Goal: Information Seeking & Learning: Check status

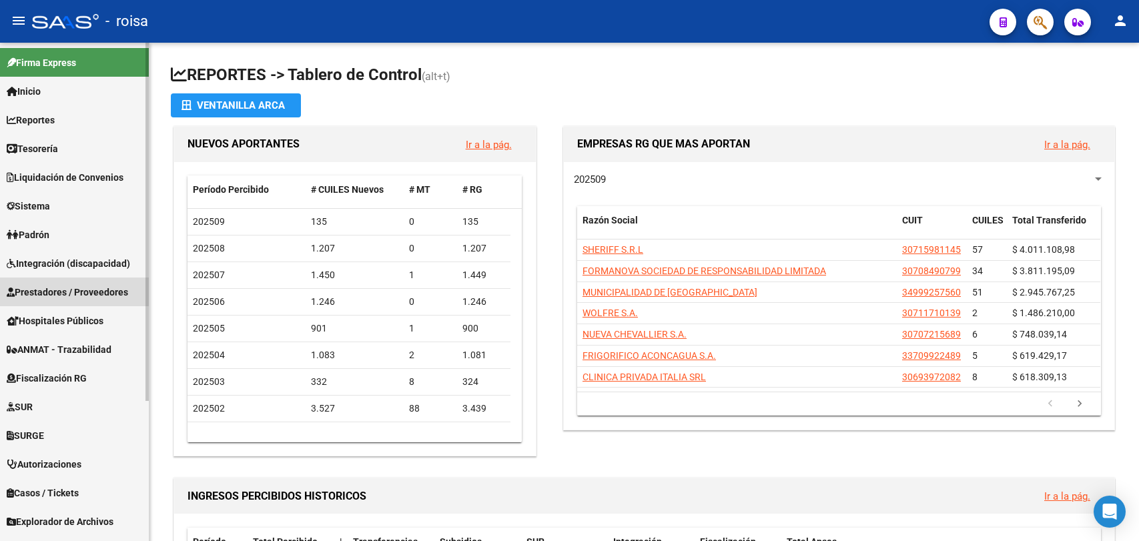
click at [29, 289] on span "Prestadores / Proveedores" at bounding box center [67, 292] width 121 height 15
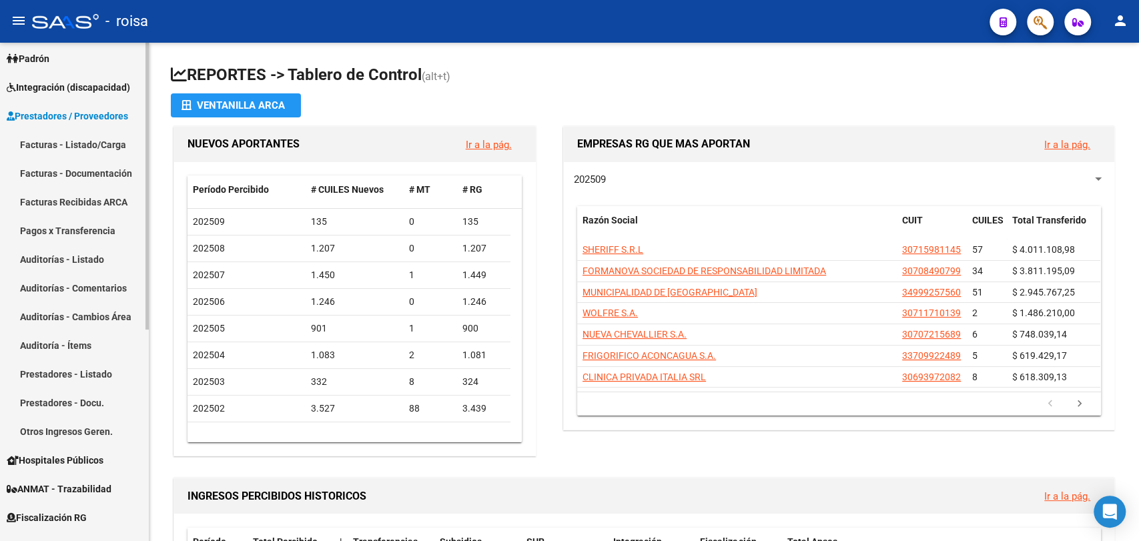
scroll to position [296, 0]
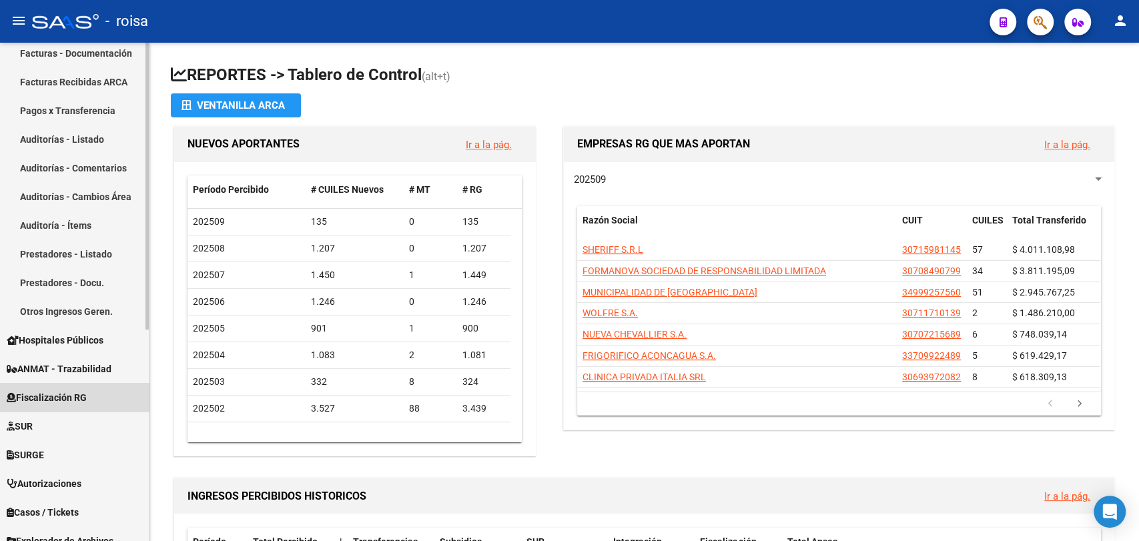
click at [75, 393] on span "Fiscalización RG" at bounding box center [47, 397] width 80 height 15
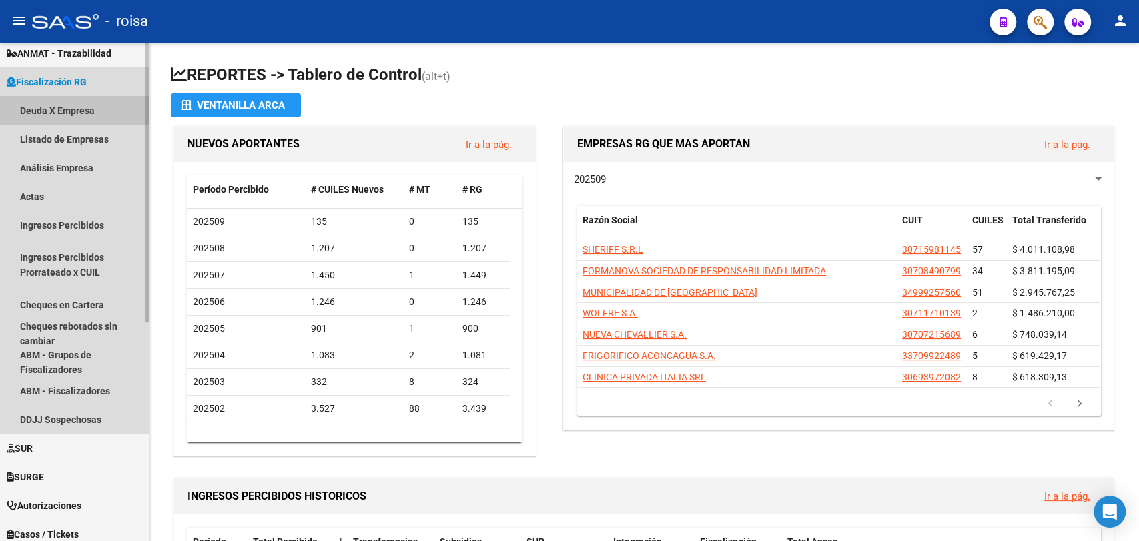
click at [44, 115] on link "Deuda X Empresa" at bounding box center [74, 110] width 149 height 29
click at [69, 81] on span "Fiscalización RG" at bounding box center [47, 82] width 80 height 15
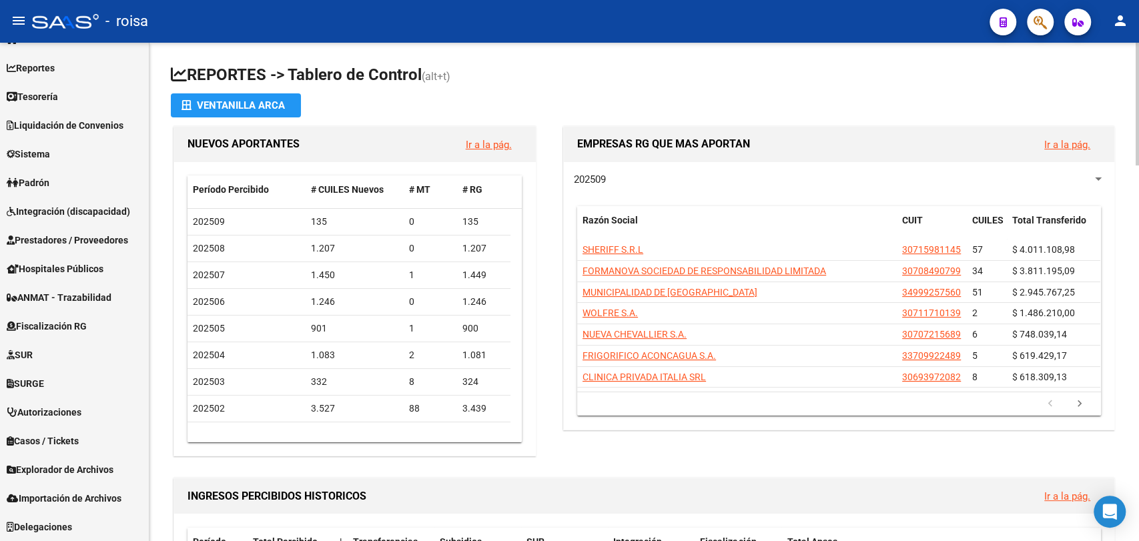
scroll to position [52, 0]
click at [77, 324] on span "Fiscalización RG" at bounding box center [47, 326] width 80 height 15
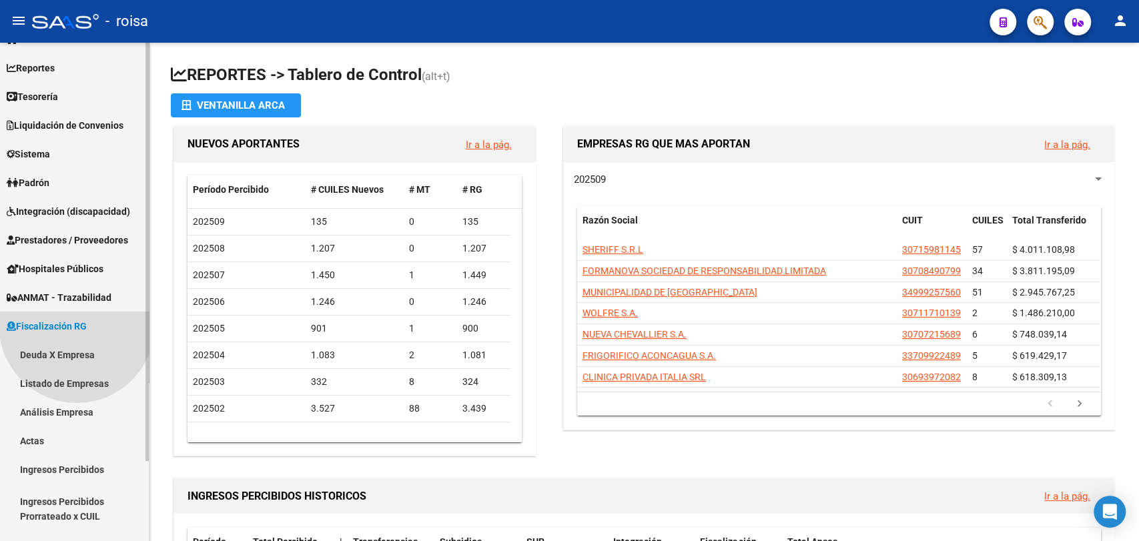
scroll to position [296, 0]
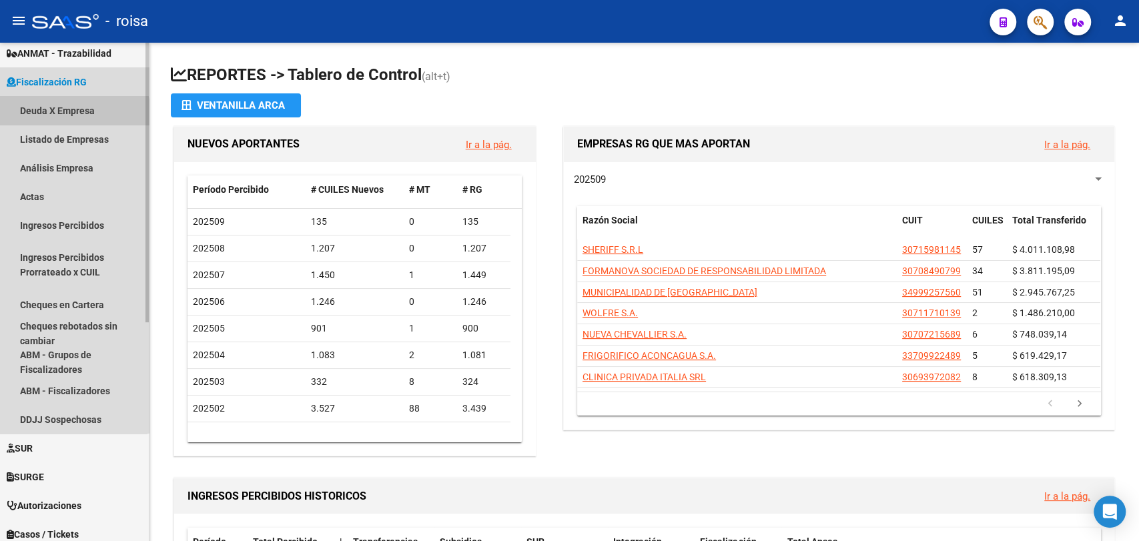
click at [43, 120] on link "Deuda X Empresa" at bounding box center [74, 110] width 149 height 29
click at [53, 111] on link "Deuda X Empresa" at bounding box center [74, 110] width 149 height 29
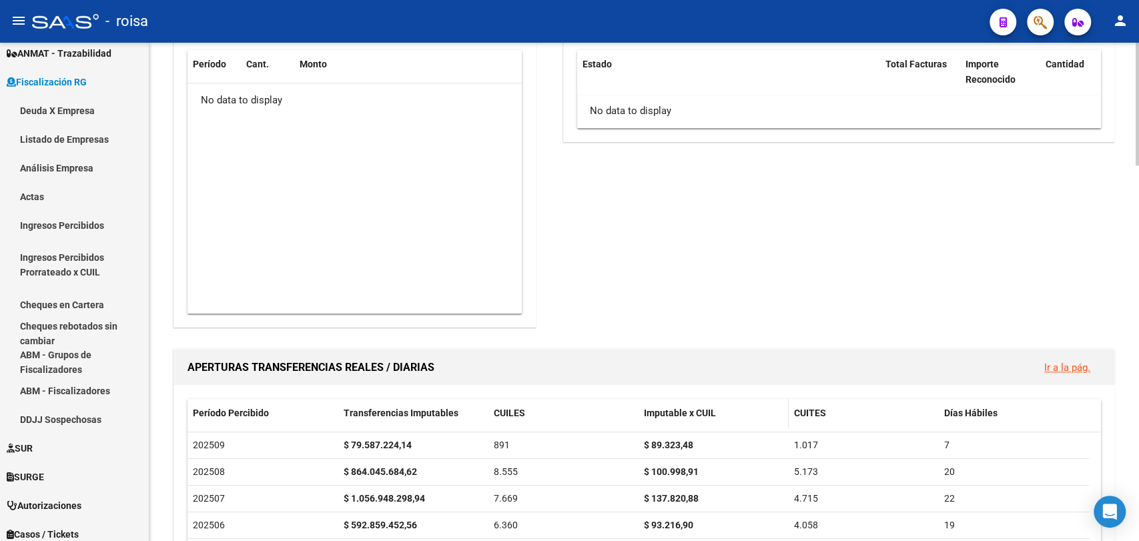
scroll to position [889, 0]
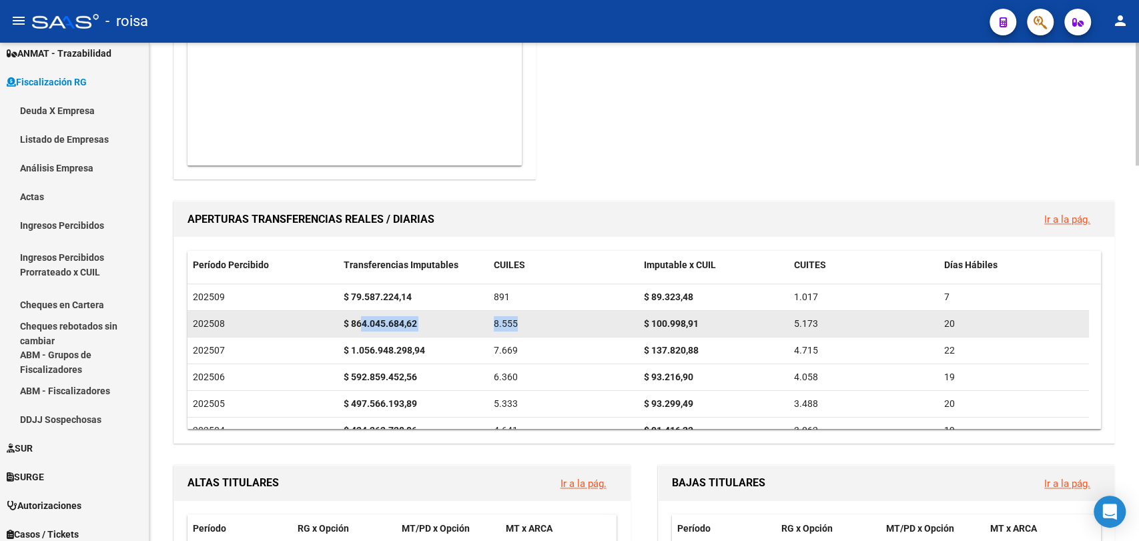
drag, startPoint x: 360, startPoint y: 318, endPoint x: 557, endPoint y: 317, distance: 196.8
click at [557, 317] on div "202508 $ 864.045.684,62 8.555 $ 100.998,91 5.173 20" at bounding box center [637, 324] width 901 height 27
click at [525, 324] on div "8.555" at bounding box center [563, 323] width 139 height 15
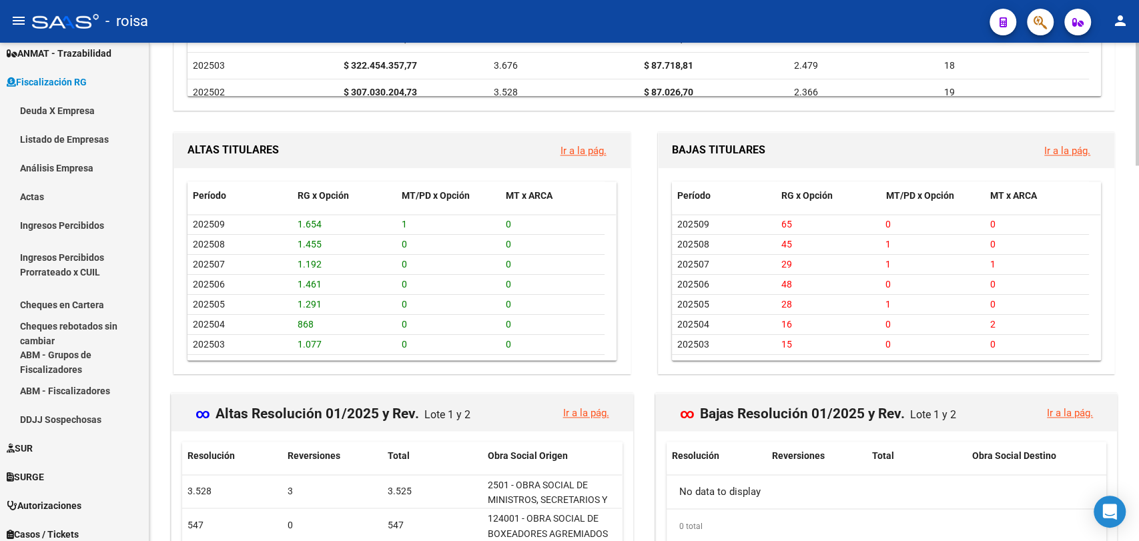
scroll to position [1084, 0]
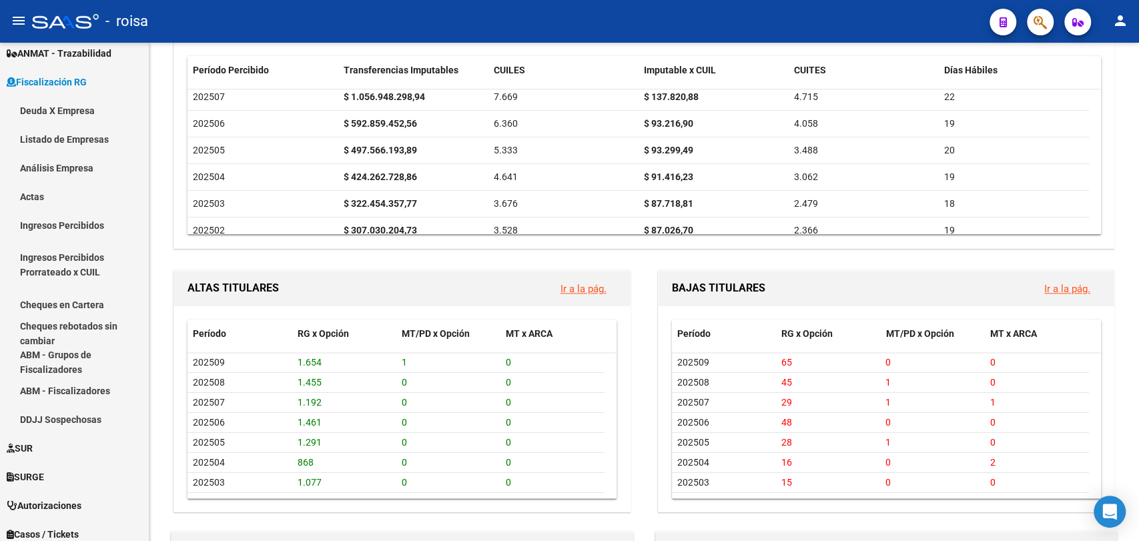
click at [49, 27] on div at bounding box center [65, 21] width 67 height 15
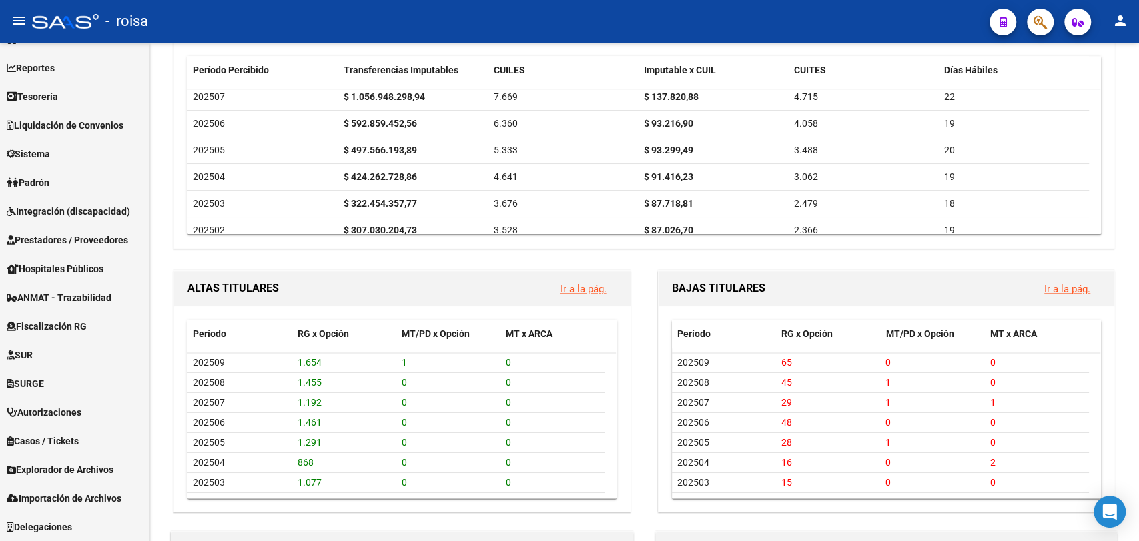
scroll to position [52, 0]
click at [49, 23] on div at bounding box center [65, 21] width 67 height 15
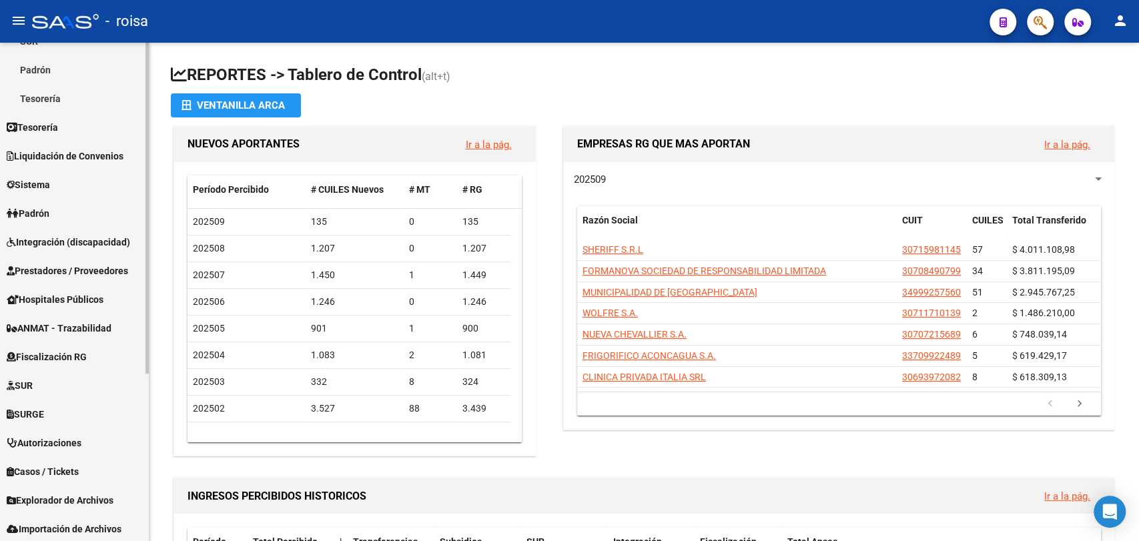
scroll to position [253, 0]
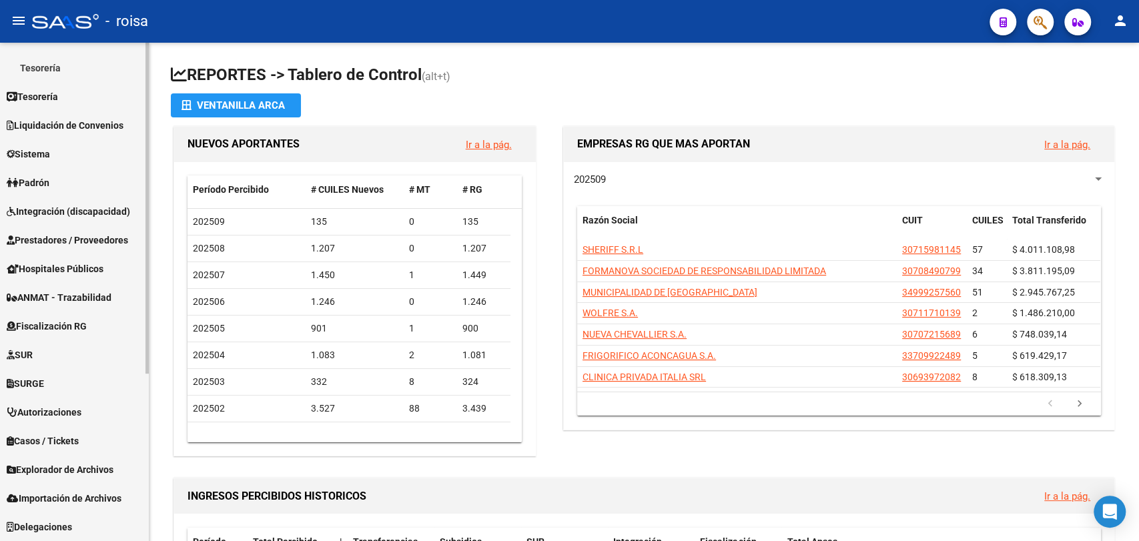
click at [53, 325] on span "Fiscalización RG" at bounding box center [47, 326] width 80 height 15
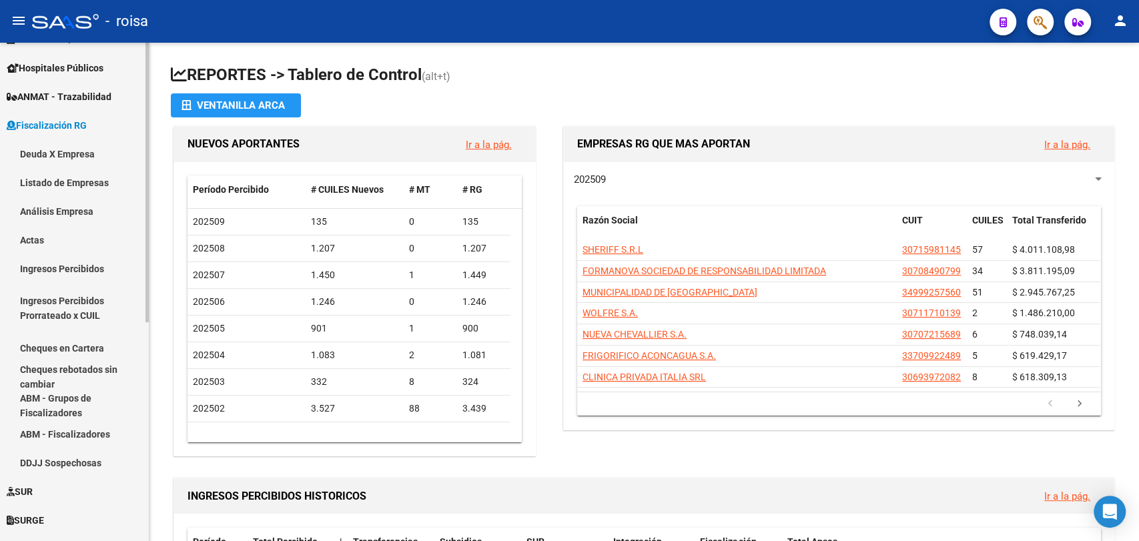
click at [59, 152] on link "Deuda X Empresa" at bounding box center [74, 153] width 149 height 29
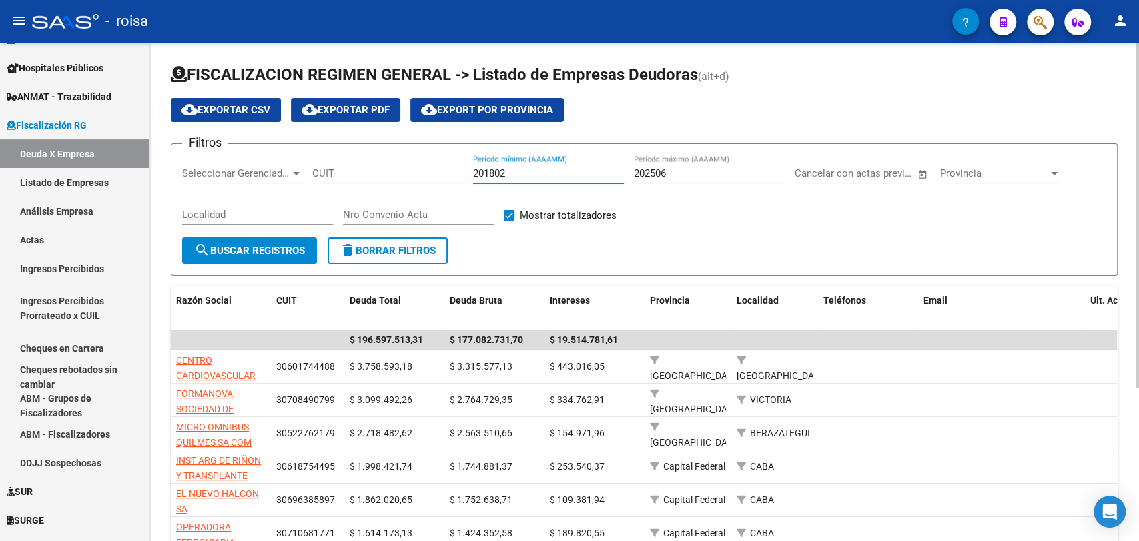
drag, startPoint x: 507, startPoint y: 173, endPoint x: 411, endPoint y: 179, distance: 96.2
click at [411, 179] on div "Filtros Seleccionar Gerenciador Seleccionar Gerenciador CUIT 201802 Período mín…" at bounding box center [644, 196] width 924 height 83
type input "202501"
click at [662, 173] on input "202506" at bounding box center [709, 173] width 151 height 12
click at [676, 172] on input "202506" at bounding box center [709, 173] width 151 height 12
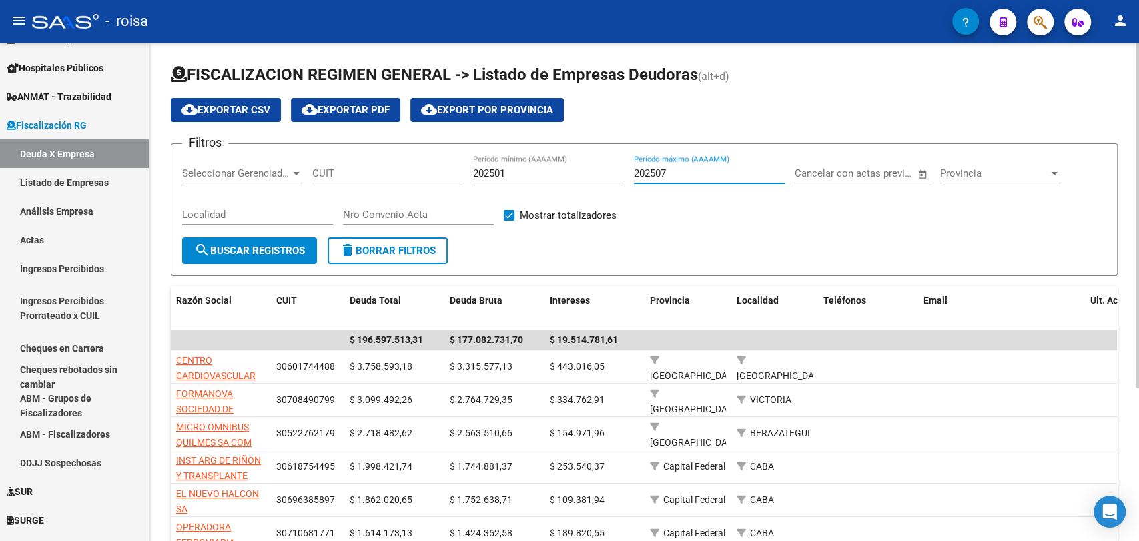
type input "202507"
click at [219, 259] on button "search Buscar Registros" at bounding box center [249, 250] width 135 height 27
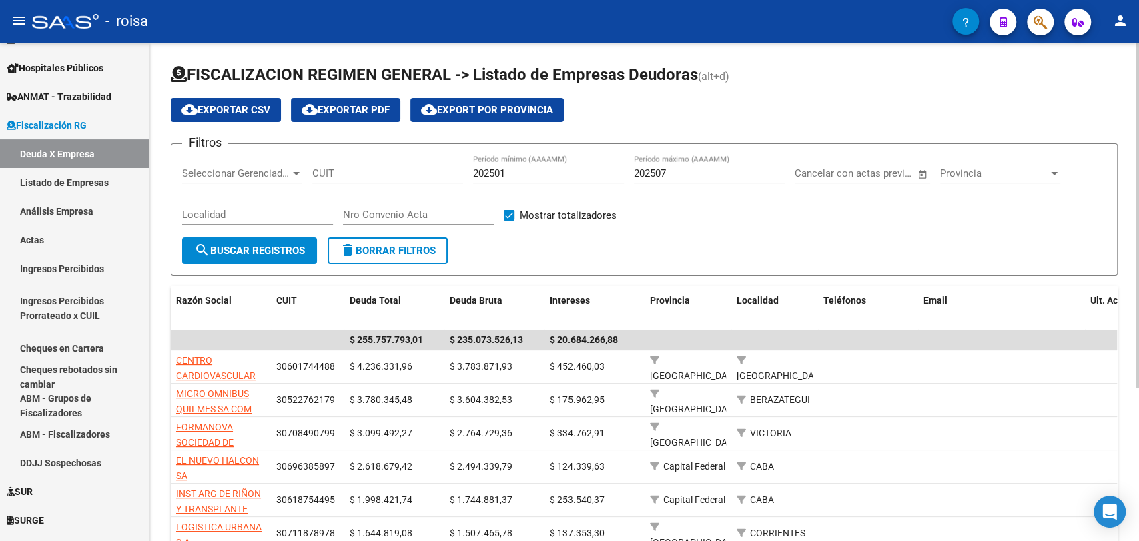
scroll to position [148, 0]
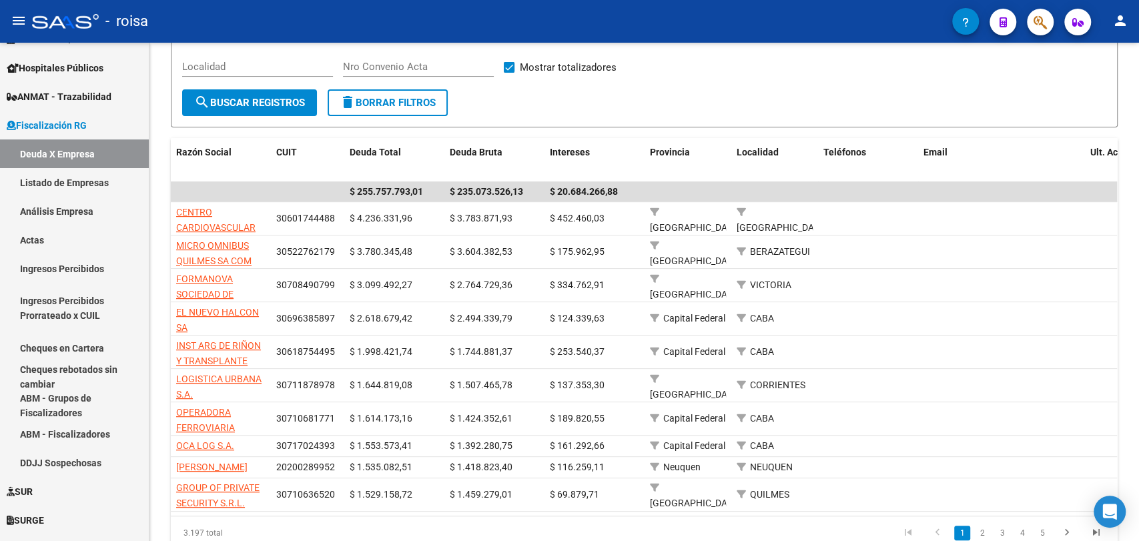
click at [1062, 12] on mat-toolbar "menu - roisa person" at bounding box center [569, 21] width 1139 height 43
click at [1046, 21] on icon "button" at bounding box center [1039, 22] width 13 height 15
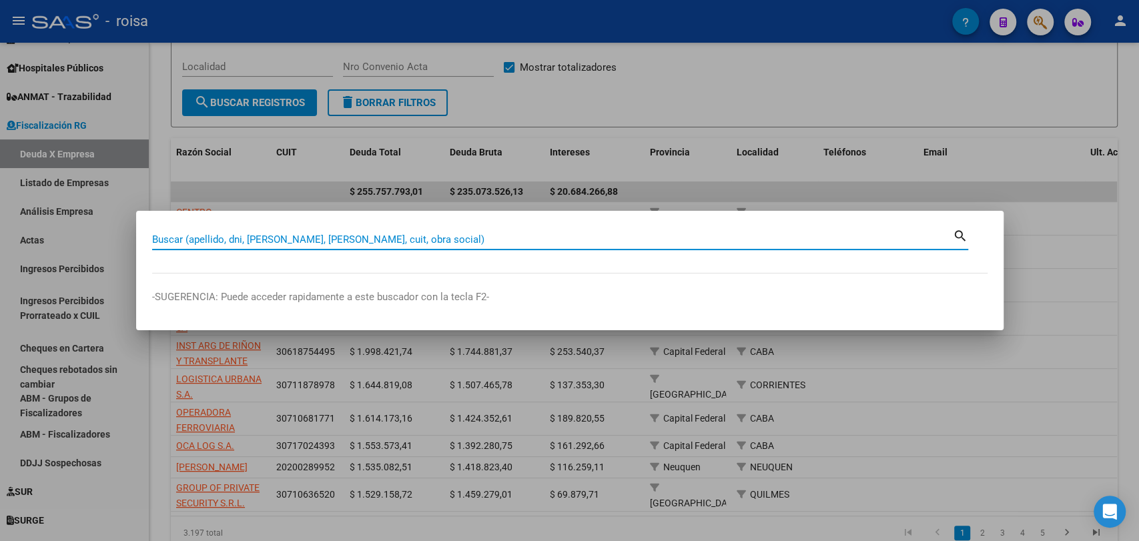
paste input "38465270"
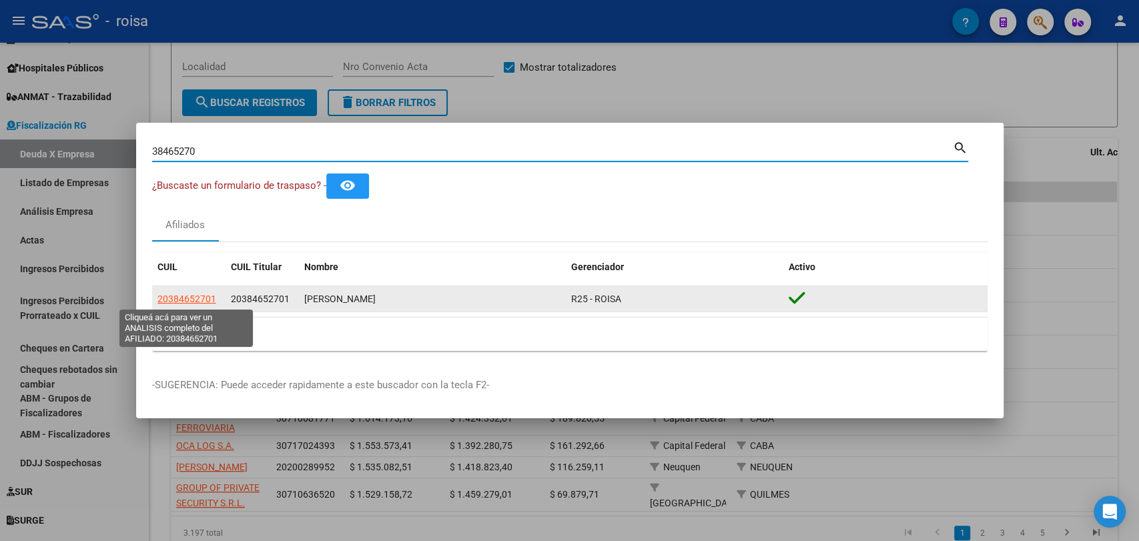
click at [182, 302] on span "20384652701" at bounding box center [186, 299] width 59 height 11
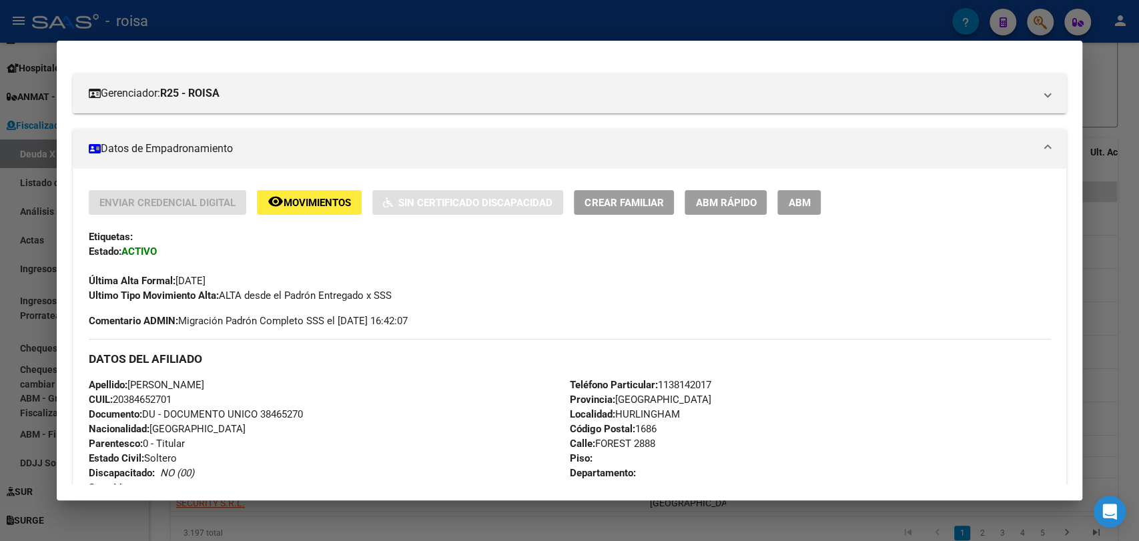
scroll to position [698, 0]
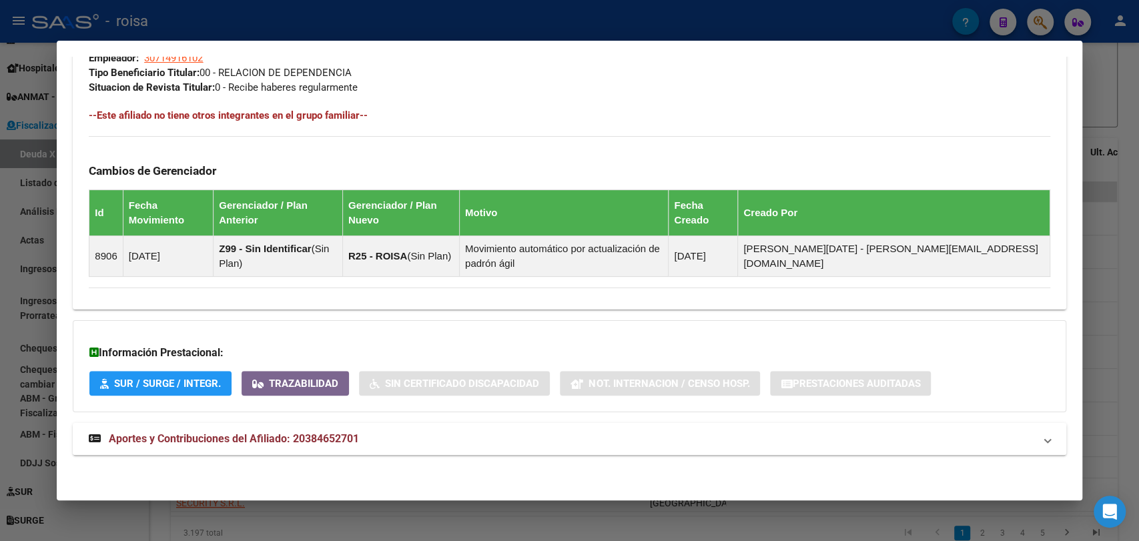
click at [325, 431] on strong "Aportes y Contribuciones del Afiliado: 20384652701" at bounding box center [224, 439] width 270 height 16
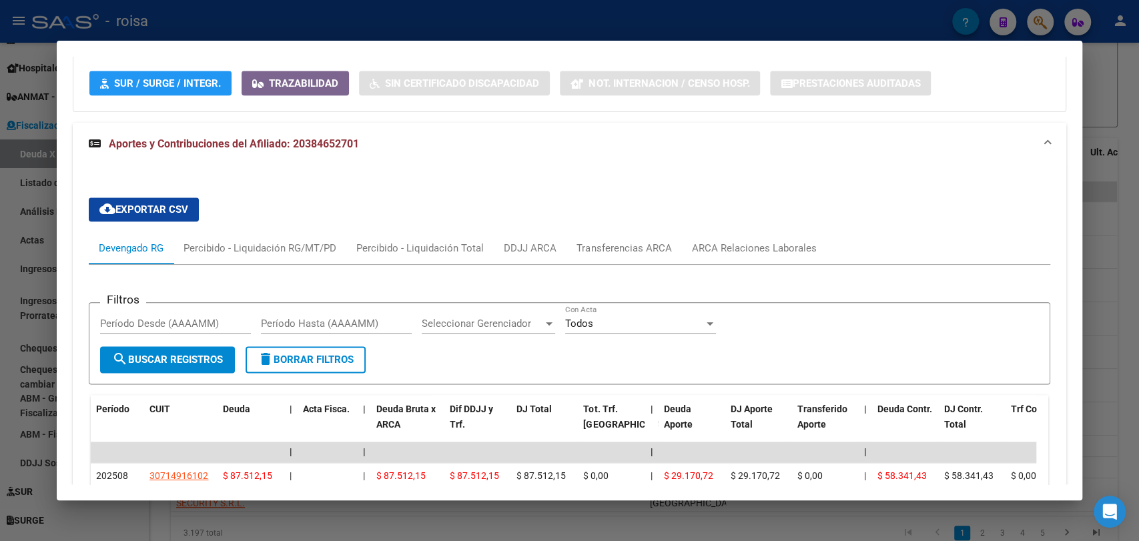
scroll to position [1298, 0]
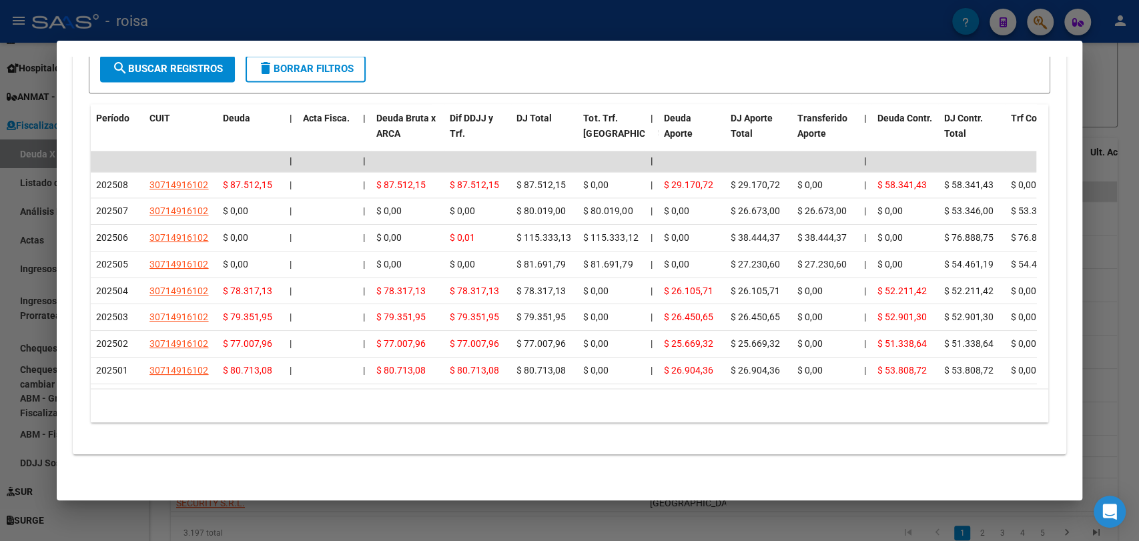
click at [459, 398] on div "10 total 1" at bounding box center [569, 405] width 957 height 33
click at [519, 375] on datatable-selection "| | | | | | | | | | | | | 202508 30714916102 $ 87.512,15 | | $ 87.512,15 $ 87.5…" at bounding box center [563, 381] width 945 height 12
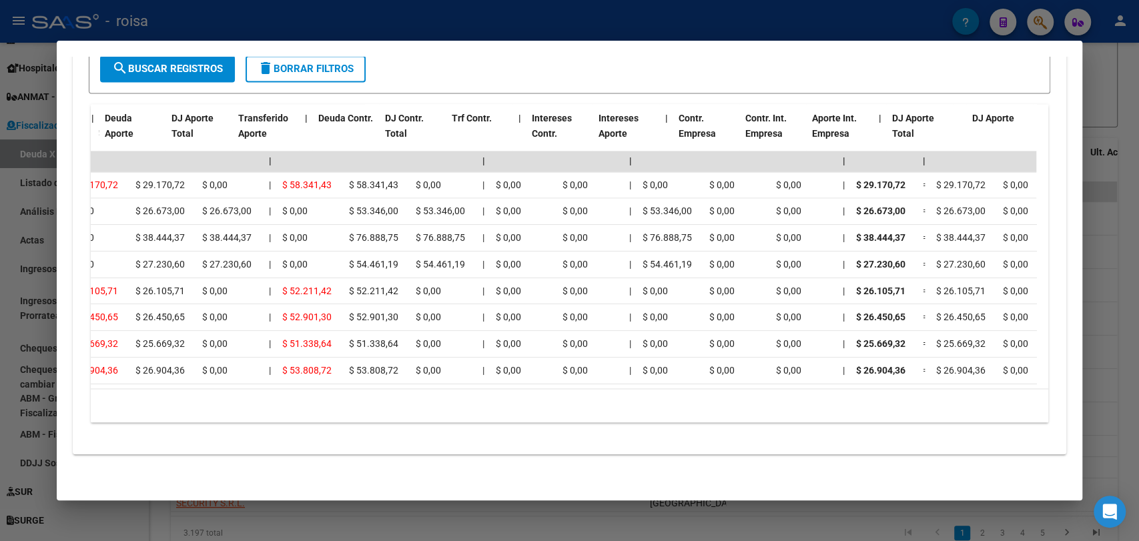
scroll to position [0, 476]
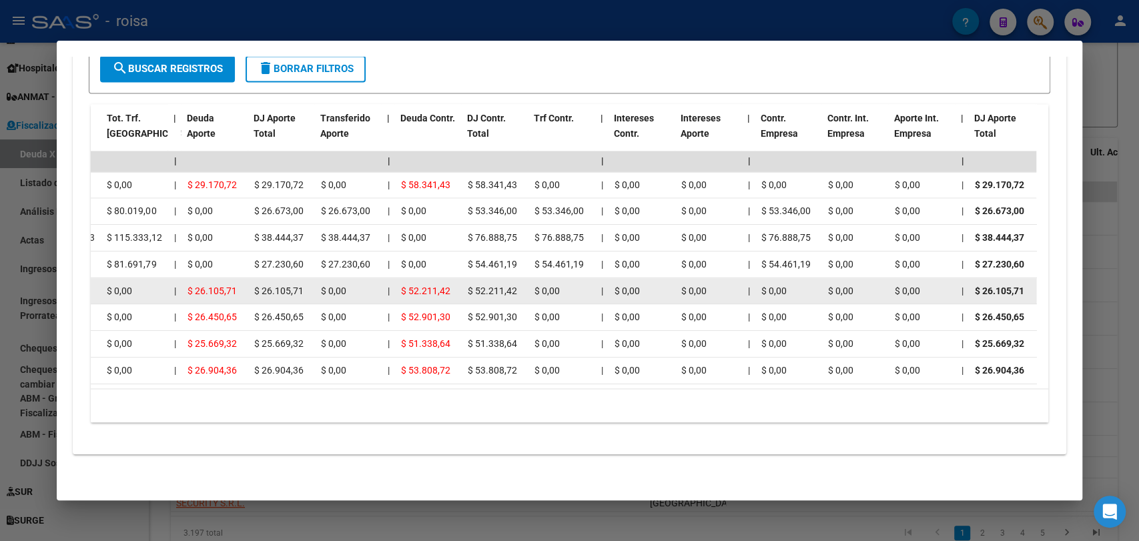
drag, startPoint x: 555, startPoint y: 275, endPoint x: 969, endPoint y: 282, distance: 413.7
click at [969, 282] on div "202504 30714916102 $ 78.317,13 | | $ 78.317,13 $ 78.317,13 $ 78.317,13 $ 0,00 |…" at bounding box center [1028, 291] width 2829 height 27
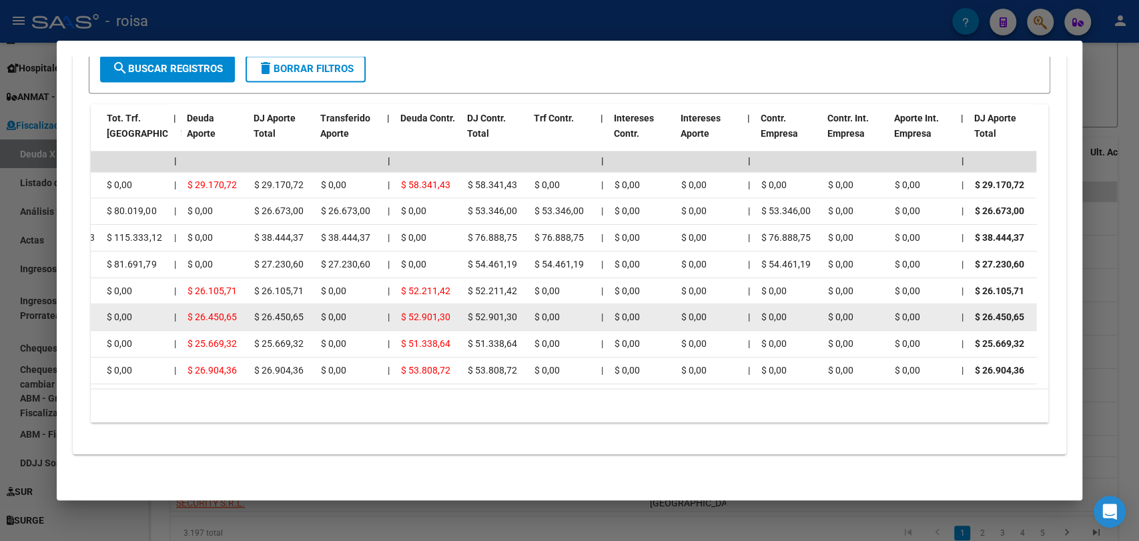
click at [550, 304] on datatable-body-cell "$ 0,00" at bounding box center [561, 317] width 67 height 26
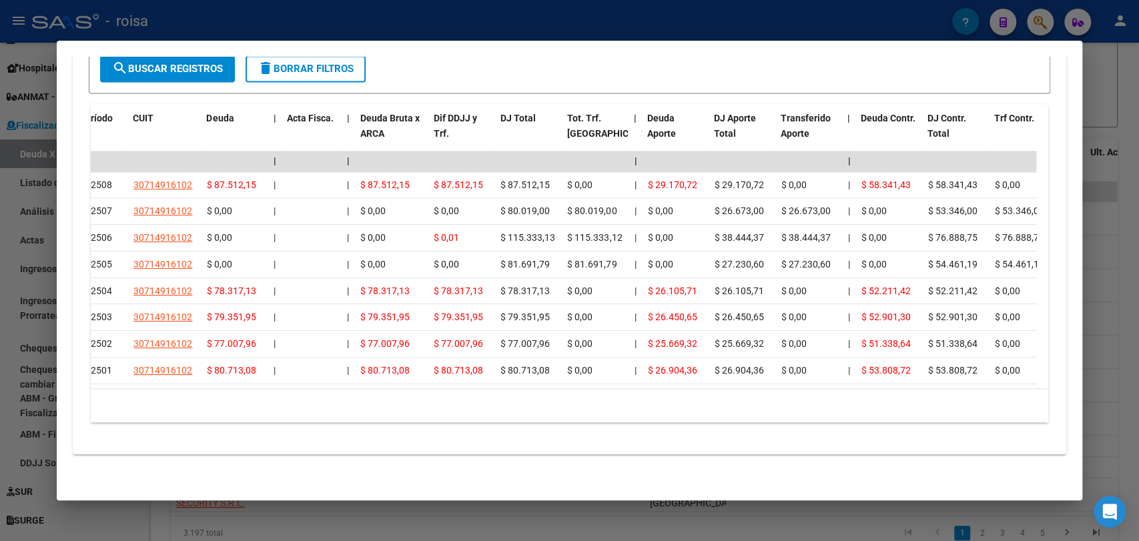
scroll to position [0, 0]
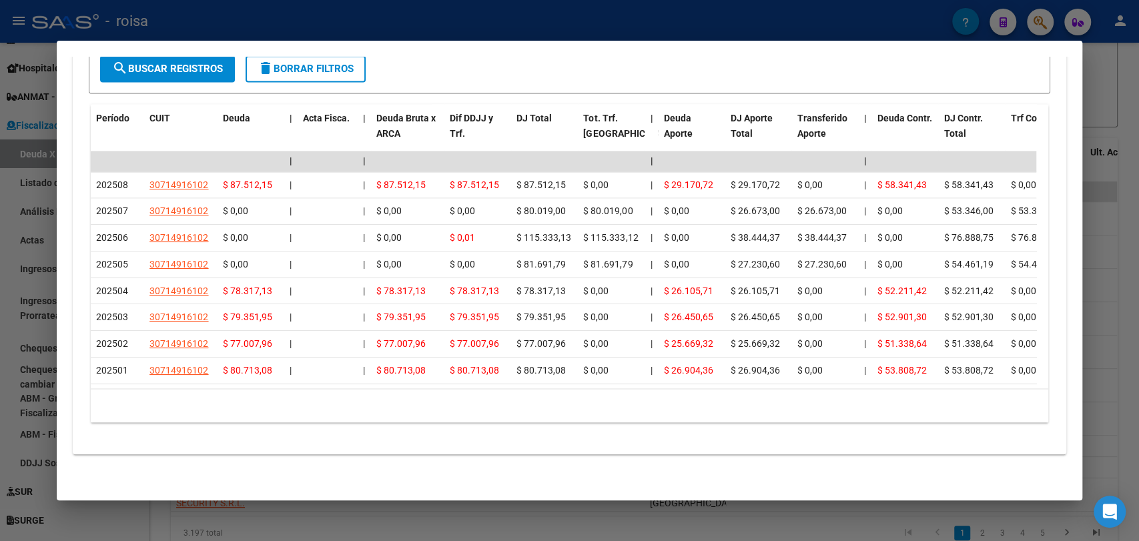
click at [1118, 279] on div at bounding box center [569, 270] width 1139 height 541
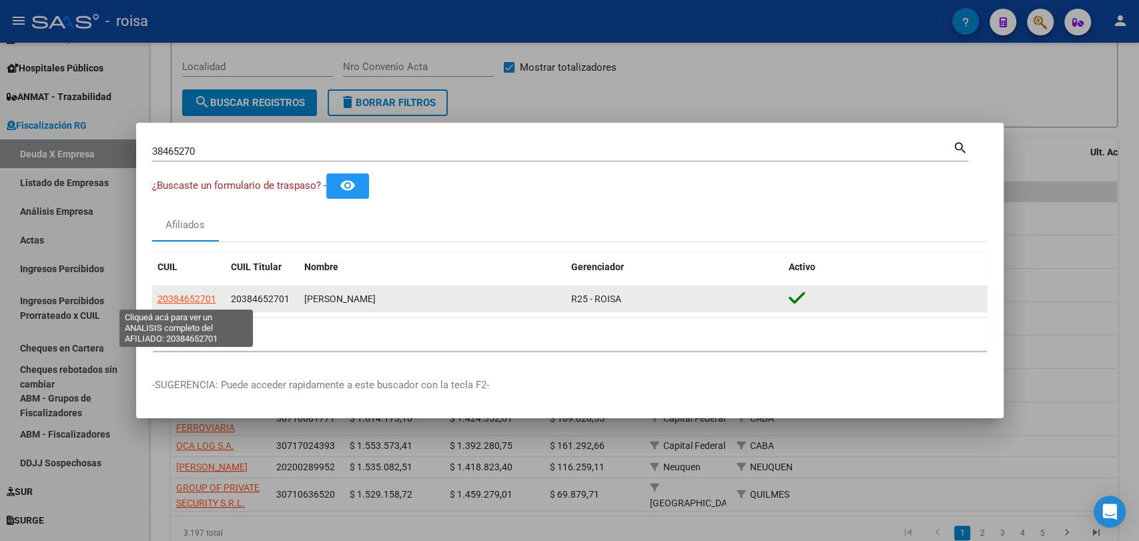
click at [178, 303] on span "20384652701" at bounding box center [186, 299] width 59 height 11
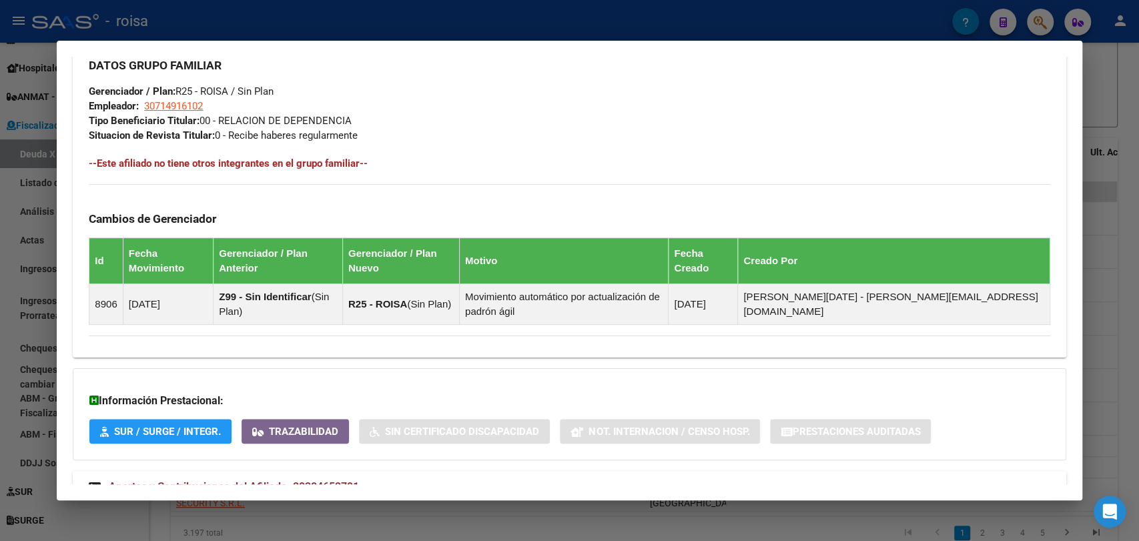
scroll to position [698, 0]
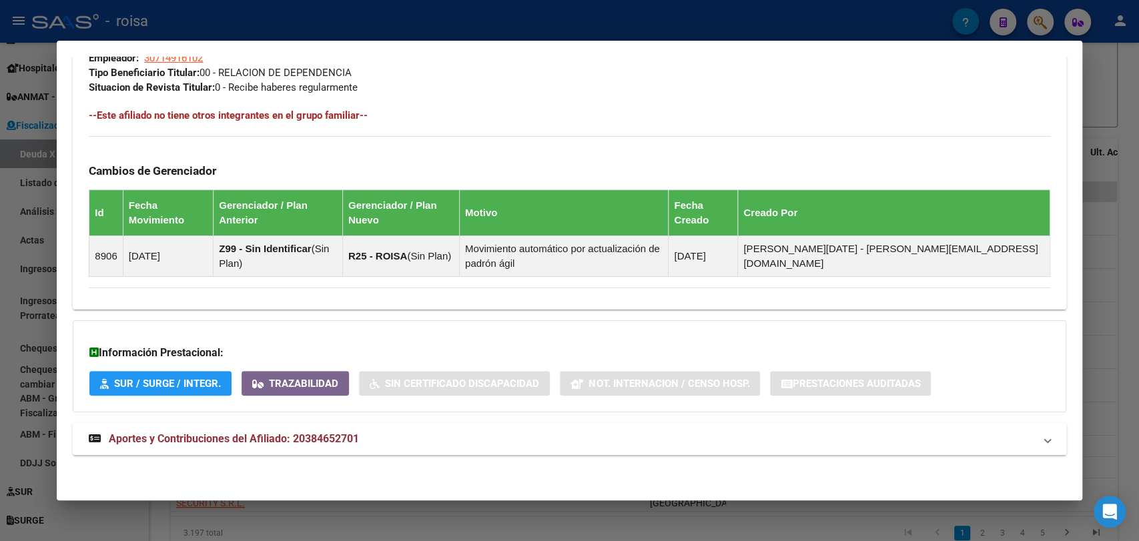
click at [395, 434] on mat-panel-title "Aportes y Contribuciones del Afiliado: 20384652701" at bounding box center [561, 439] width 945 height 16
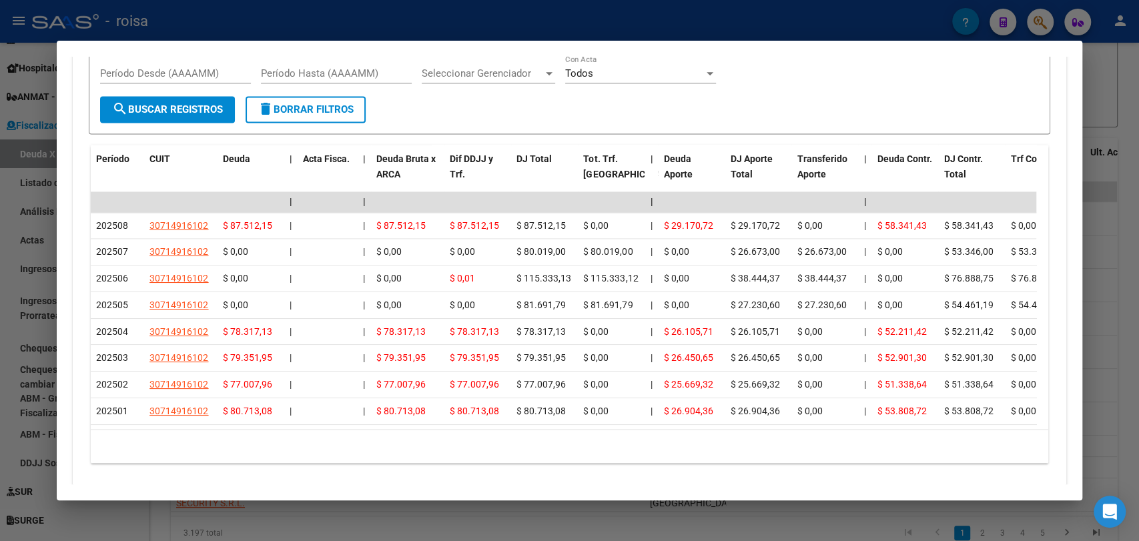
scroll to position [1298, 0]
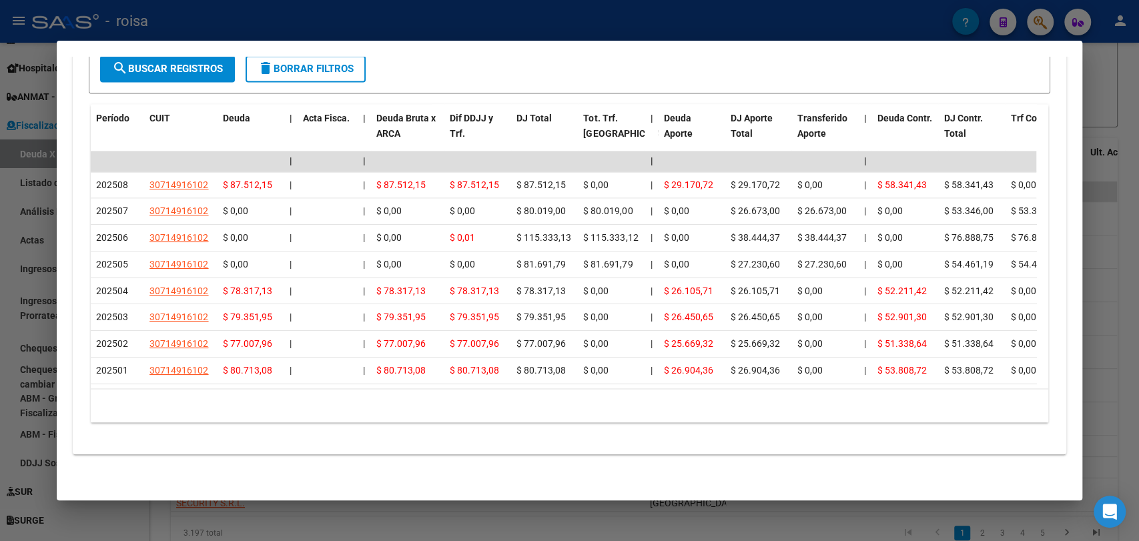
click at [591, 33] on div at bounding box center [569, 270] width 1139 height 541
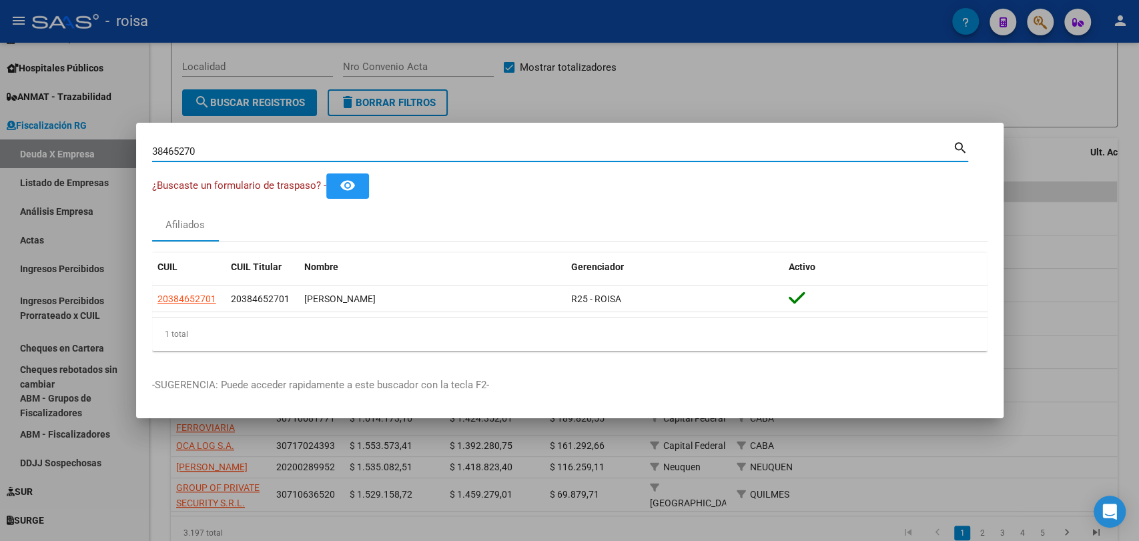
drag, startPoint x: 272, startPoint y: 148, endPoint x: 37, endPoint y: 161, distance: 234.5
click at [37, 161] on div "38465270 Buscar (apellido, dni, cuil, nro traspaso, cuit, obra social) search ¿…" at bounding box center [569, 270] width 1139 height 541
paste input "71491610"
type input "30714916102"
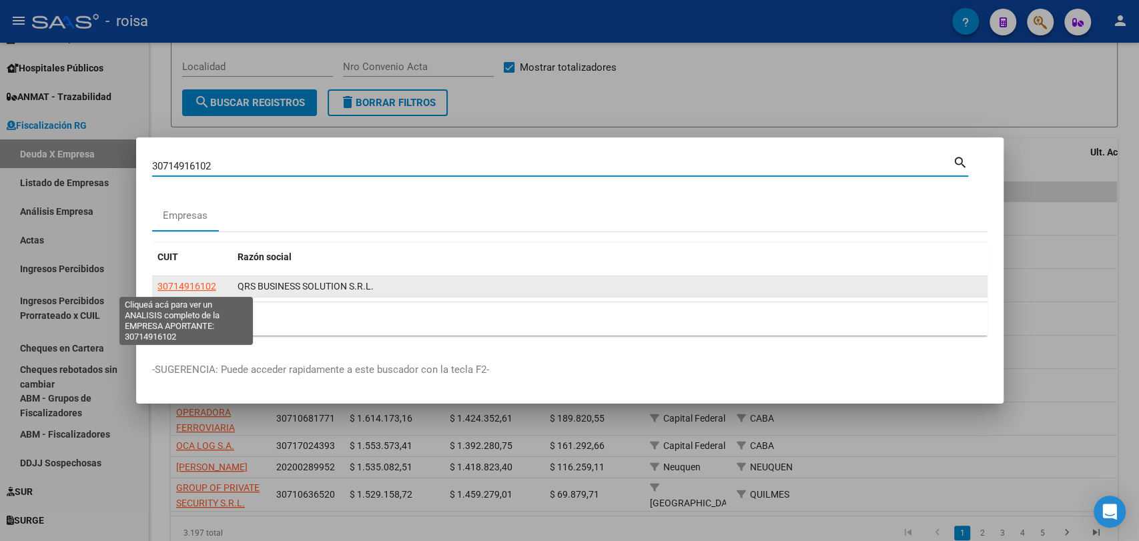
click at [191, 282] on span "30714916102" at bounding box center [186, 286] width 59 height 11
type textarea "30714916102"
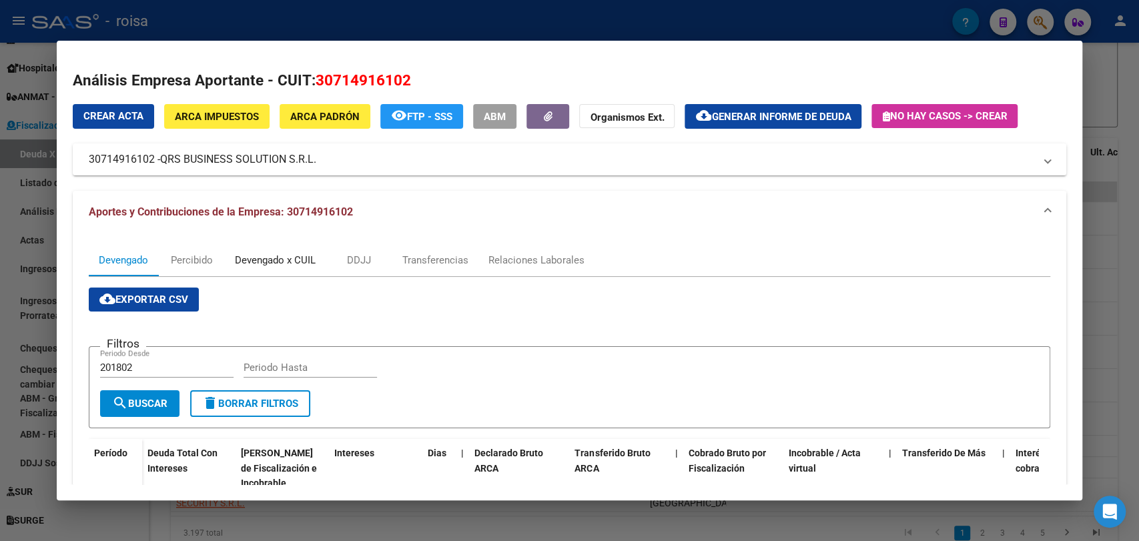
click at [285, 266] on div "Devengado x CUIL" at bounding box center [275, 260] width 81 height 15
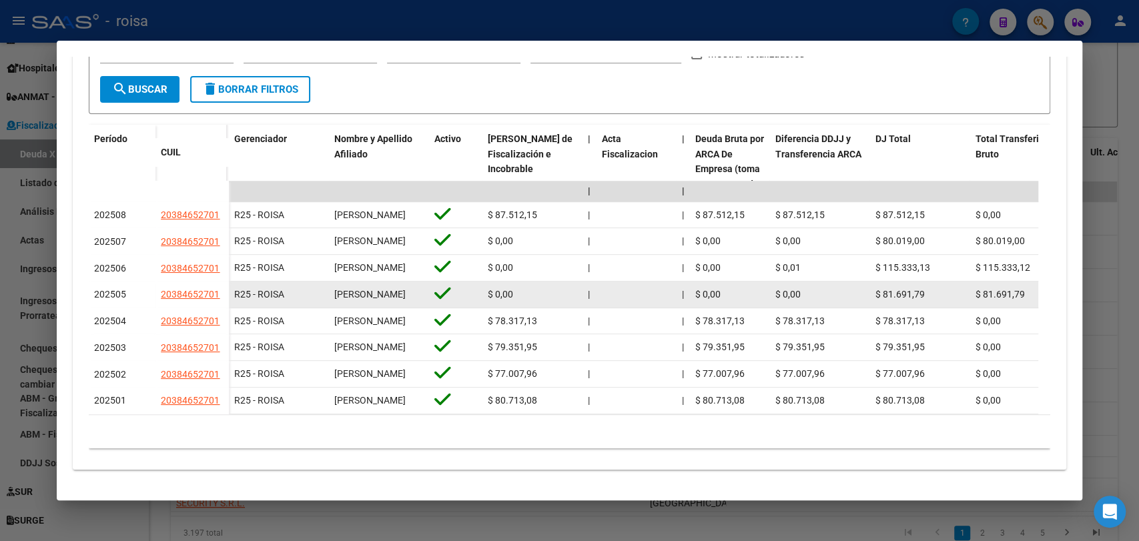
scroll to position [379, 0]
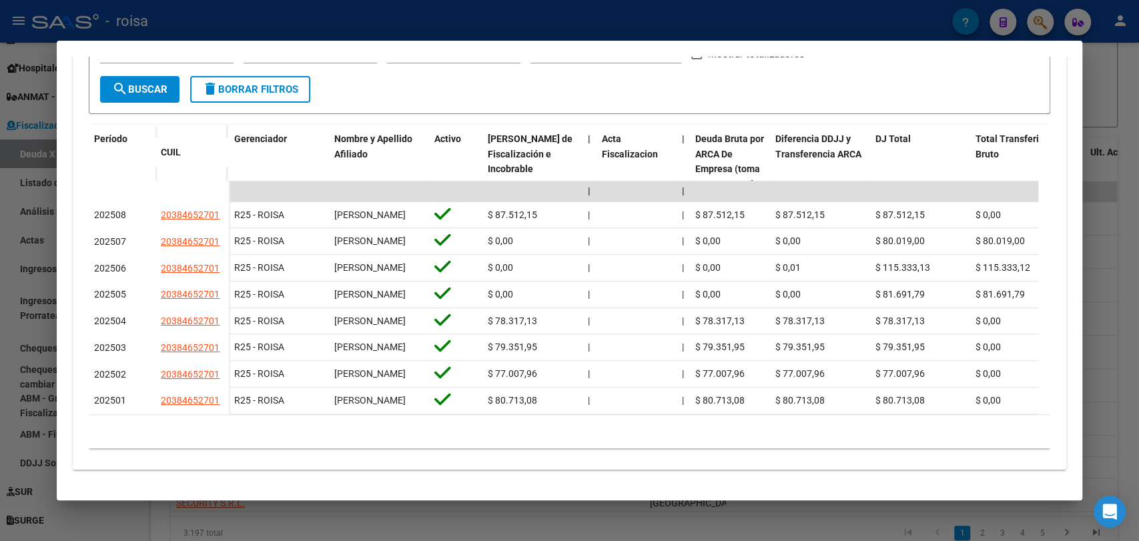
click at [162, 518] on div at bounding box center [569, 270] width 1139 height 541
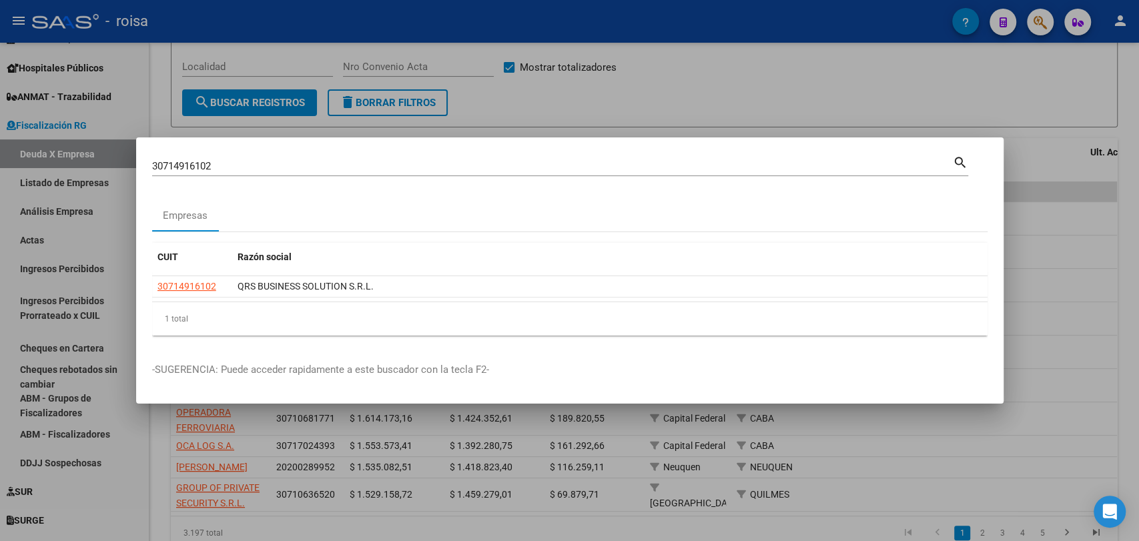
click at [227, 456] on div at bounding box center [569, 270] width 1139 height 541
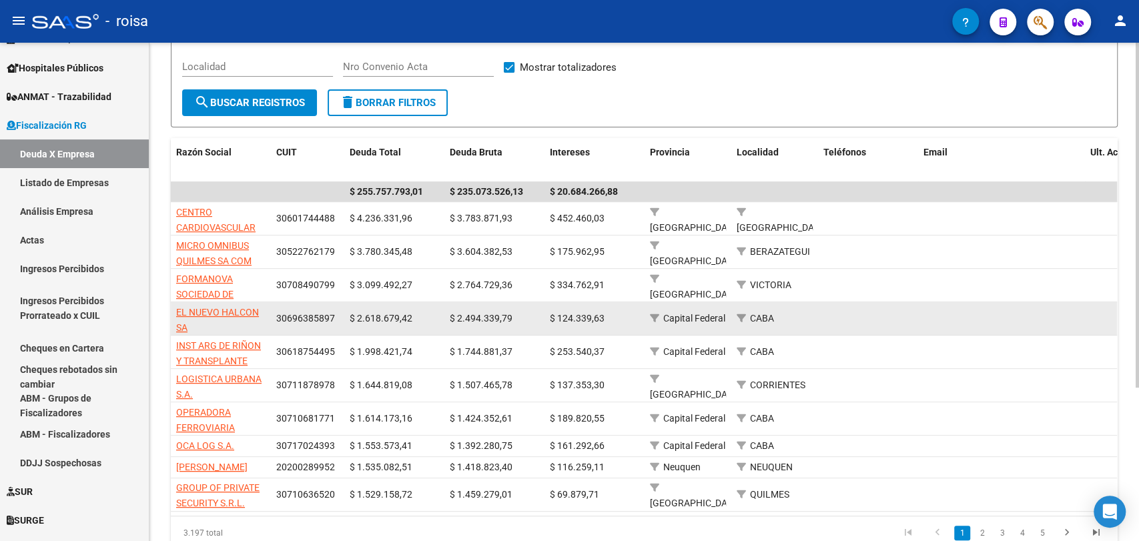
click at [632, 321] on div "$ 124.339,63" at bounding box center [594, 318] width 89 height 15
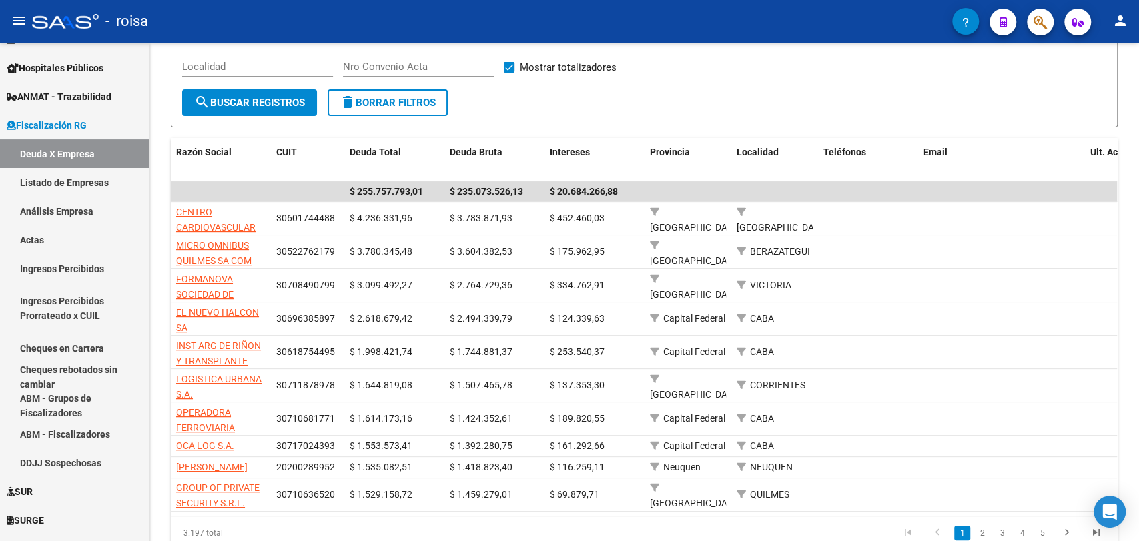
click at [71, 12] on div "- roisa" at bounding box center [492, 21] width 920 height 29
click at [23, 23] on mat-icon "menu" at bounding box center [19, 21] width 16 height 16
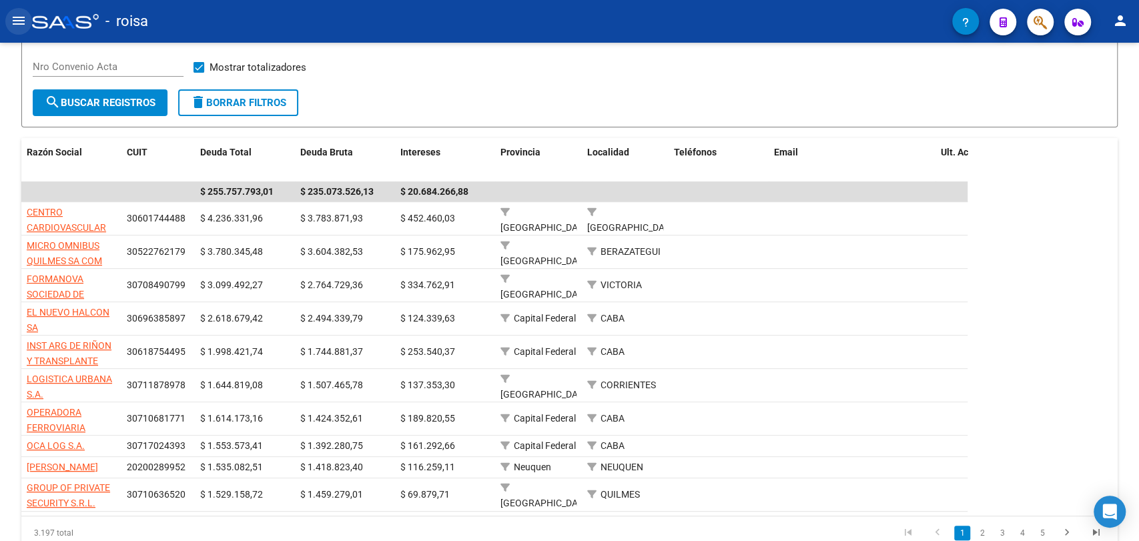
click at [23, 23] on mat-icon "menu" at bounding box center [19, 21] width 16 height 16
